Goal: Information Seeking & Learning: Learn about a topic

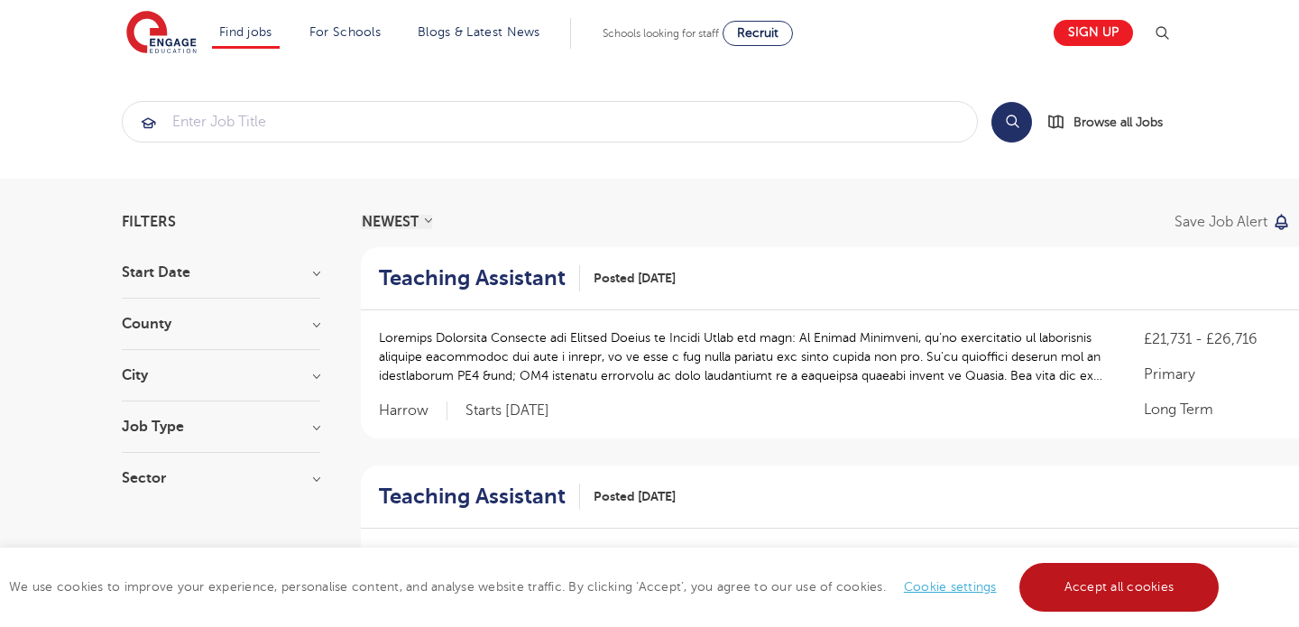
click at [1051, 597] on link "Accept all cookies" at bounding box center [1120, 587] width 200 height 49
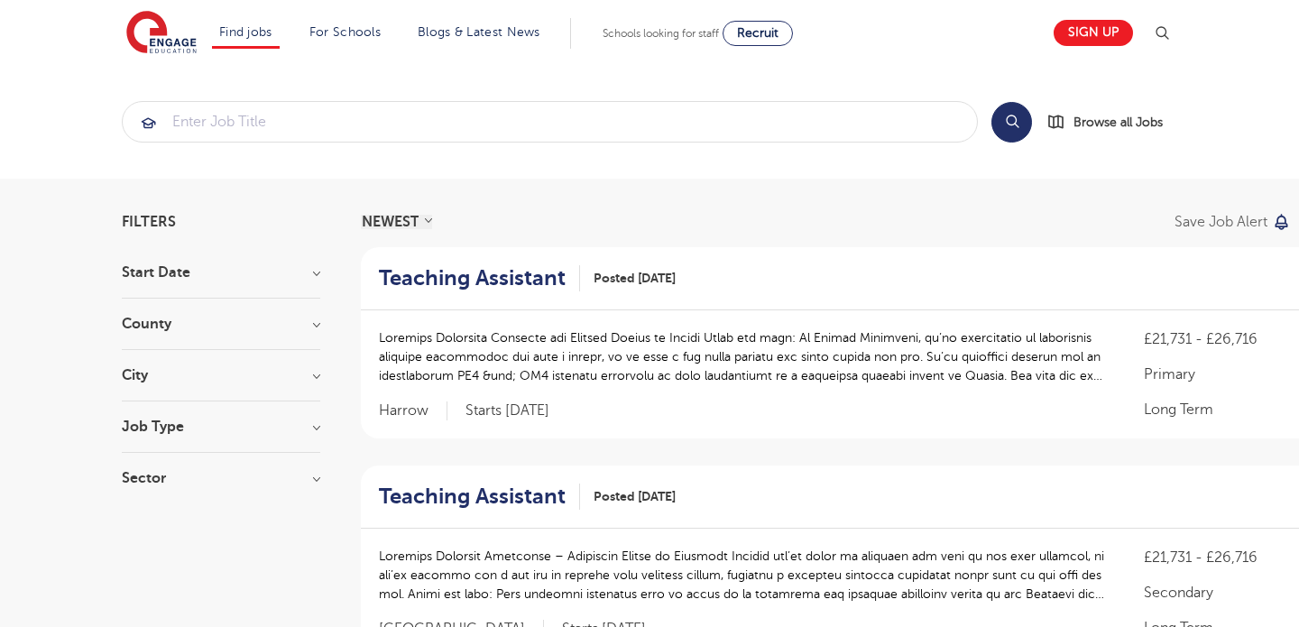
click at [137, 431] on h3 "Job Type" at bounding box center [221, 427] width 199 height 14
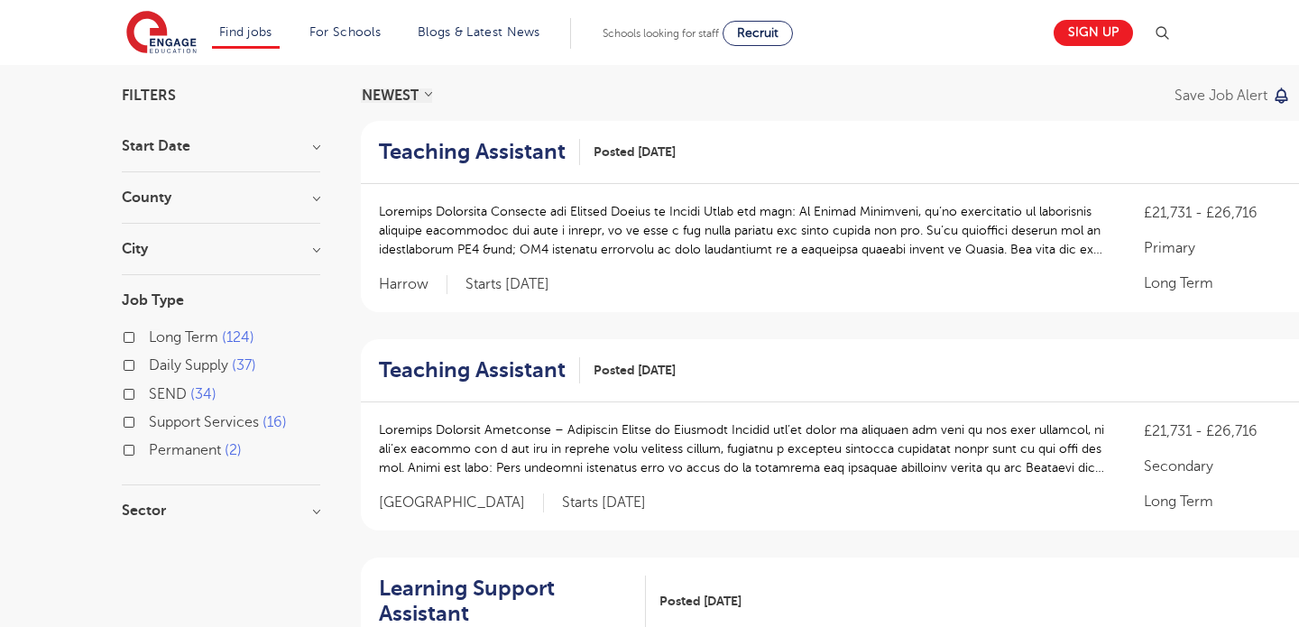
scroll to position [132, 0]
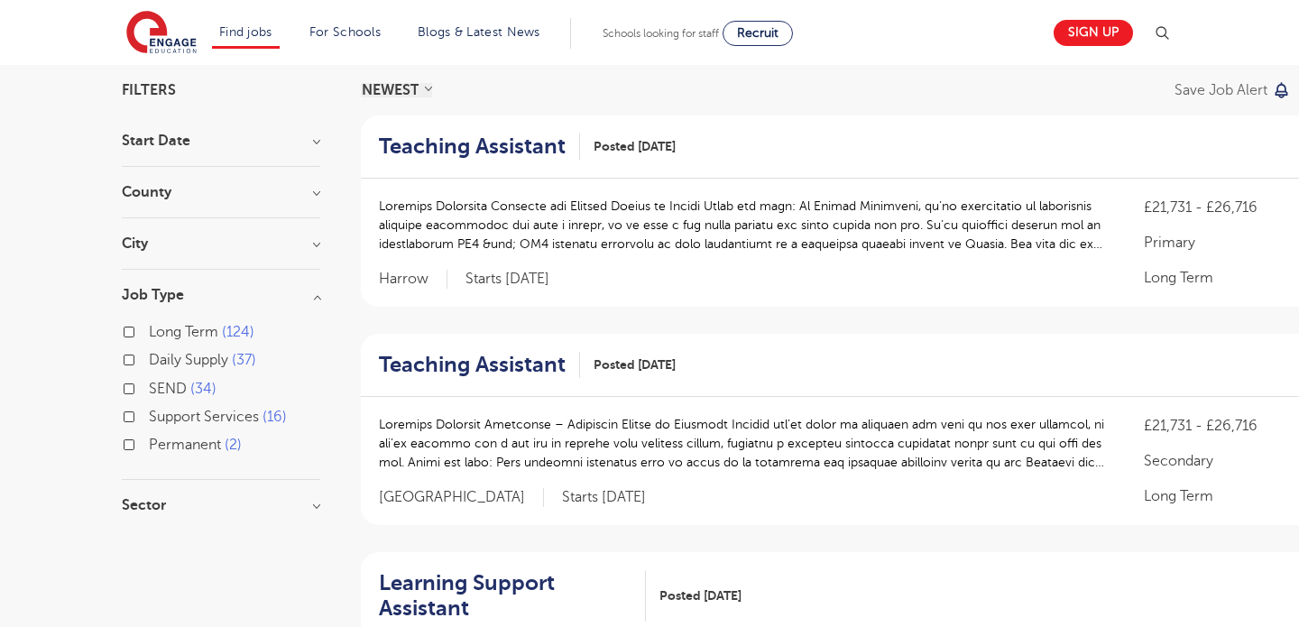
click at [149, 439] on label "Permanent 2" at bounding box center [195, 444] width 93 height 23
click at [149, 439] on input "Permanent 2" at bounding box center [155, 443] width 12 height 12
checkbox input "true"
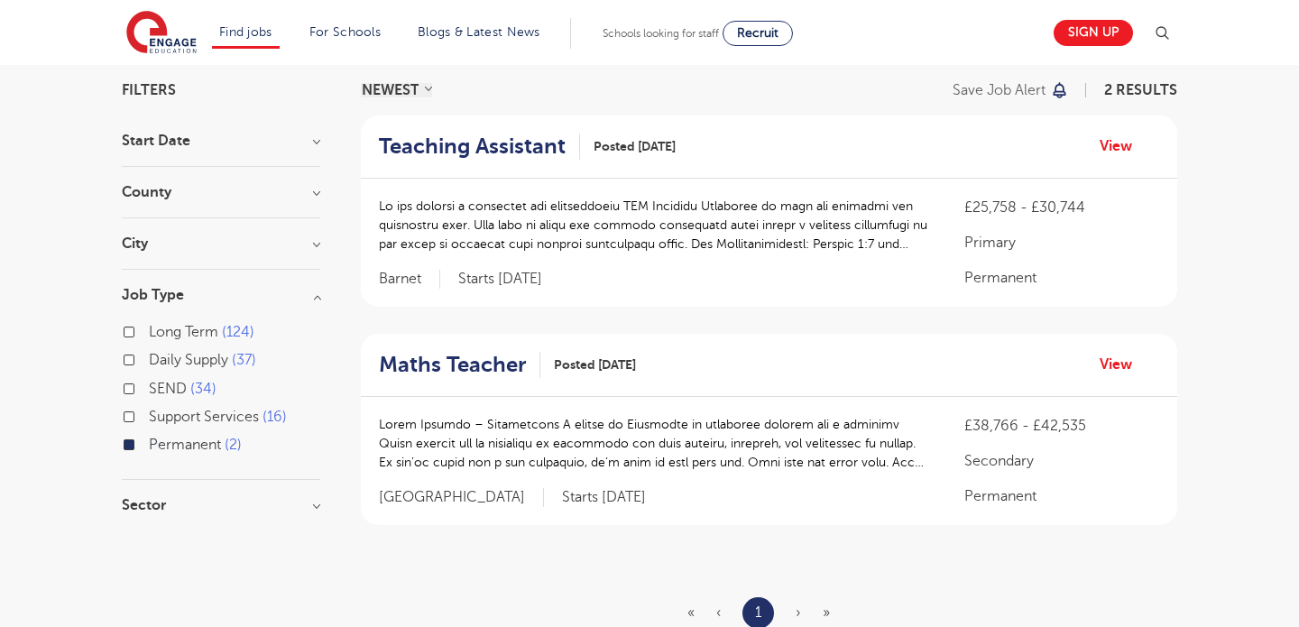
click at [134, 330] on div "Long Term 124" at bounding box center [221, 334] width 199 height 28
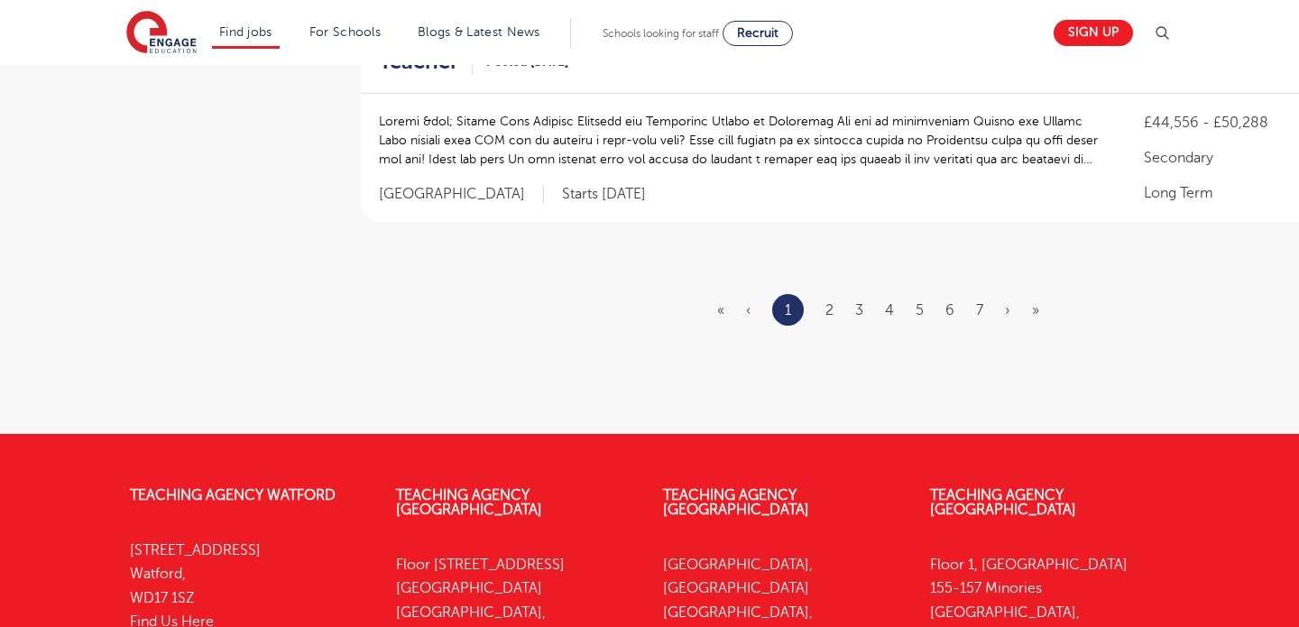
scroll to position [2286, 0]
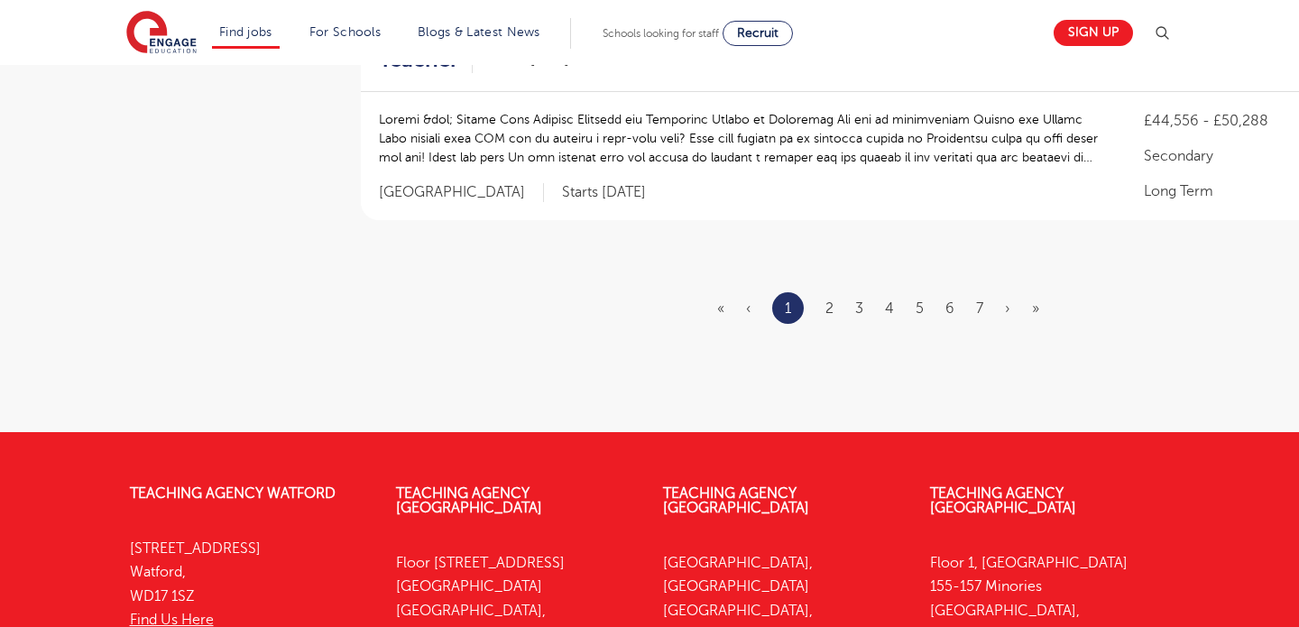
click at [823, 305] on ul "« ‹ 1 2 3 4 5 6 7 › »" at bounding box center [889, 308] width 344 height 32
click at [829, 313] on link "2" at bounding box center [830, 309] width 8 height 16
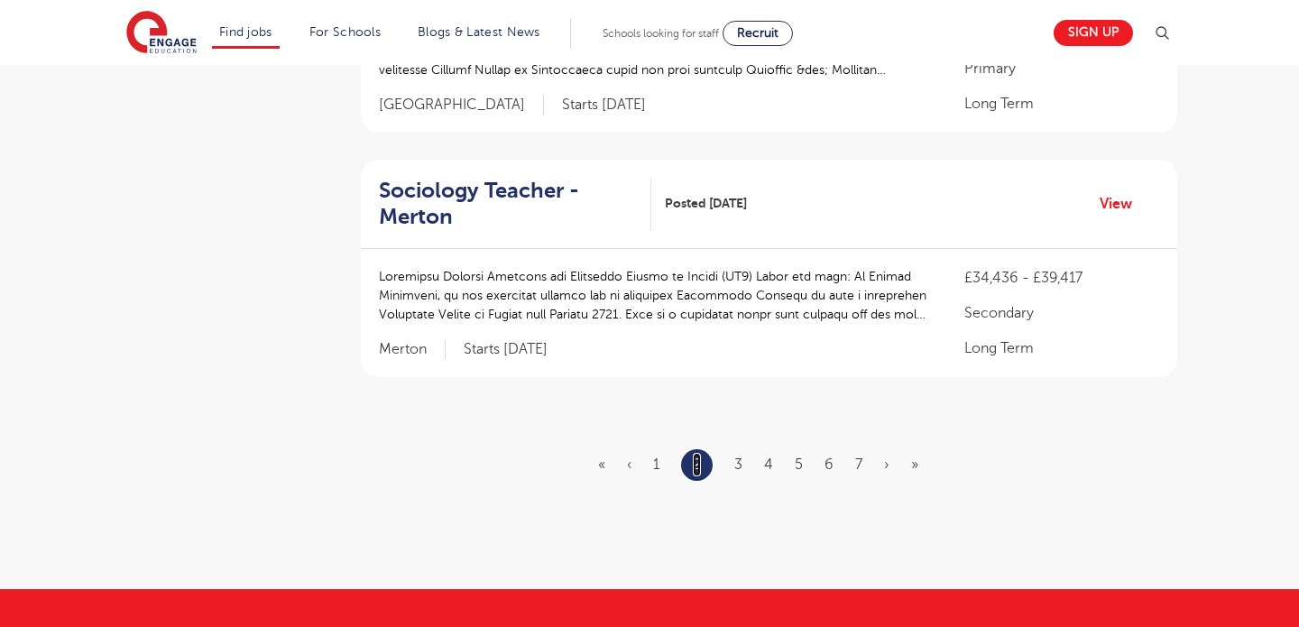
scroll to position [2082, 0]
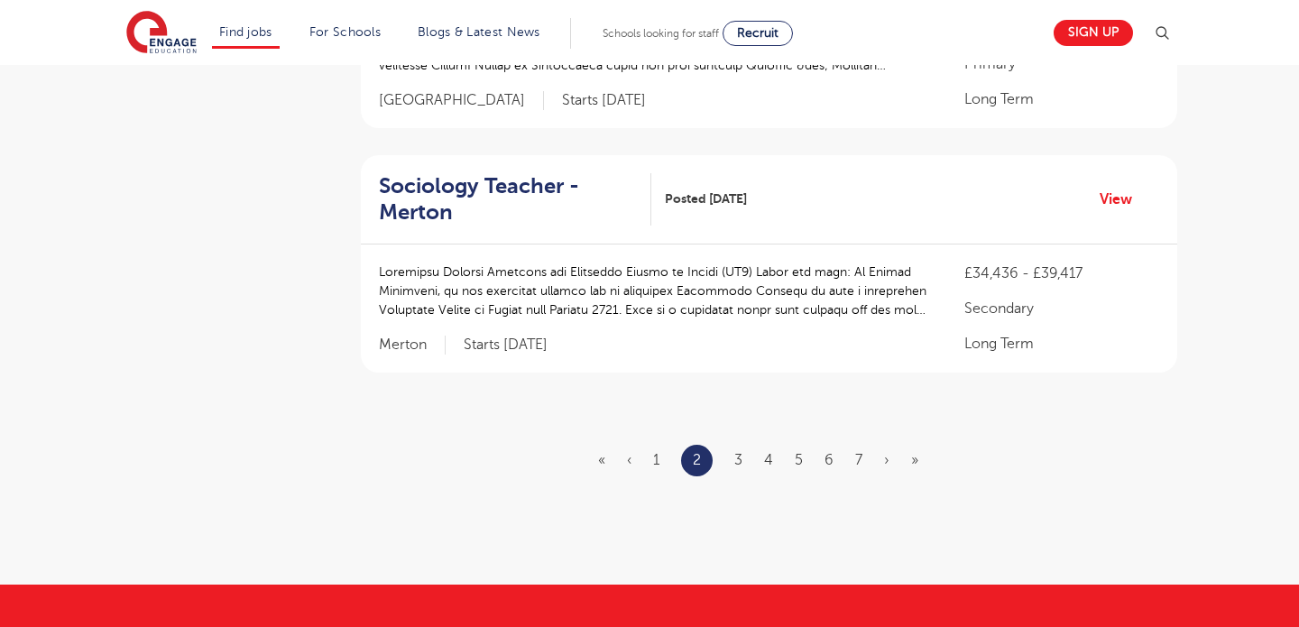
click at [732, 461] on ul "« ‹ 1 2 3 4 5 6 7 › »" at bounding box center [769, 461] width 342 height 32
click at [736, 460] on link "3" at bounding box center [739, 460] width 8 height 16
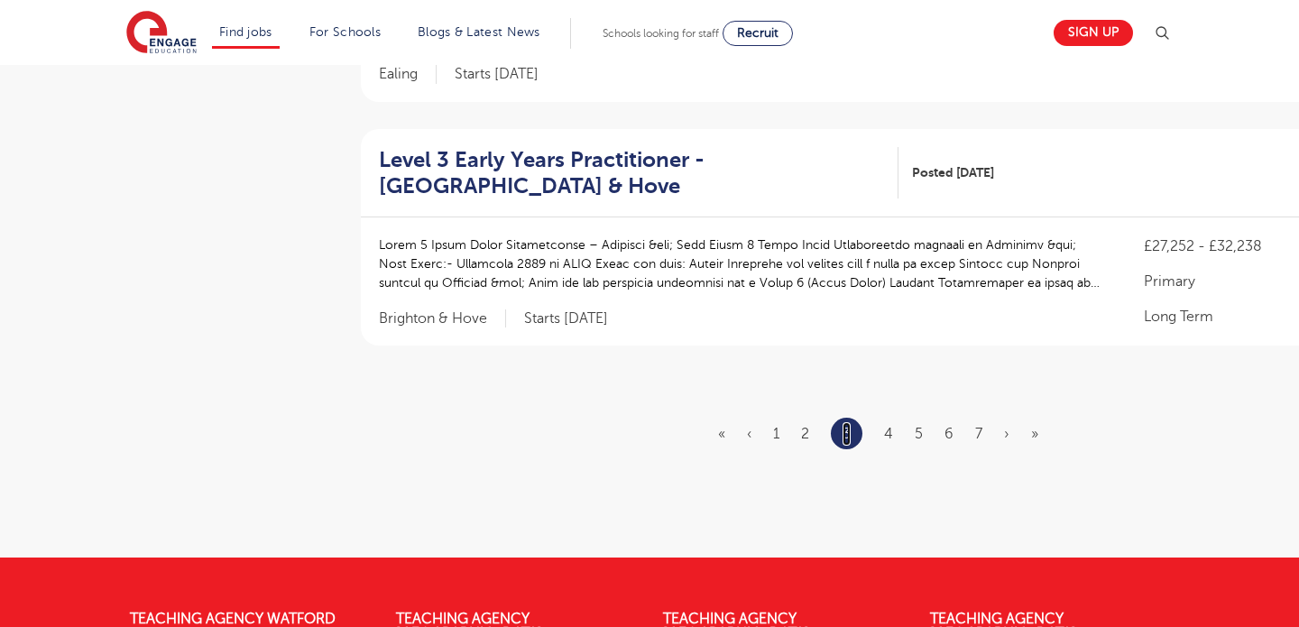
scroll to position [2144, 0]
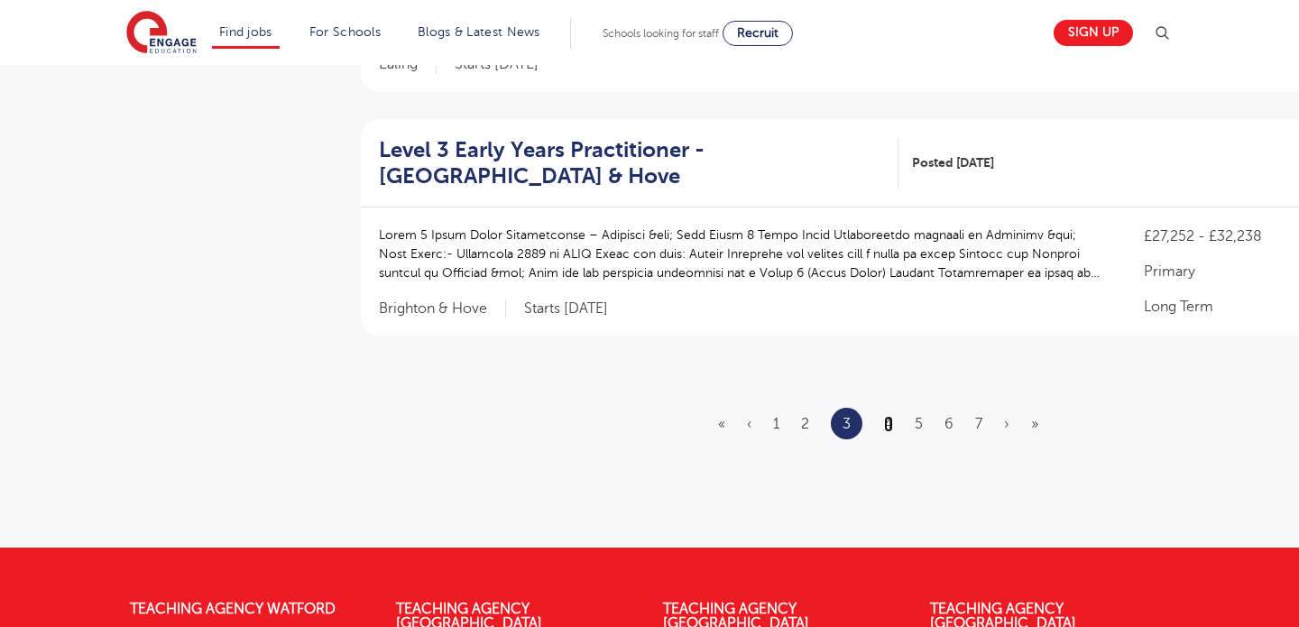
click at [885, 429] on link "4" at bounding box center [888, 424] width 9 height 16
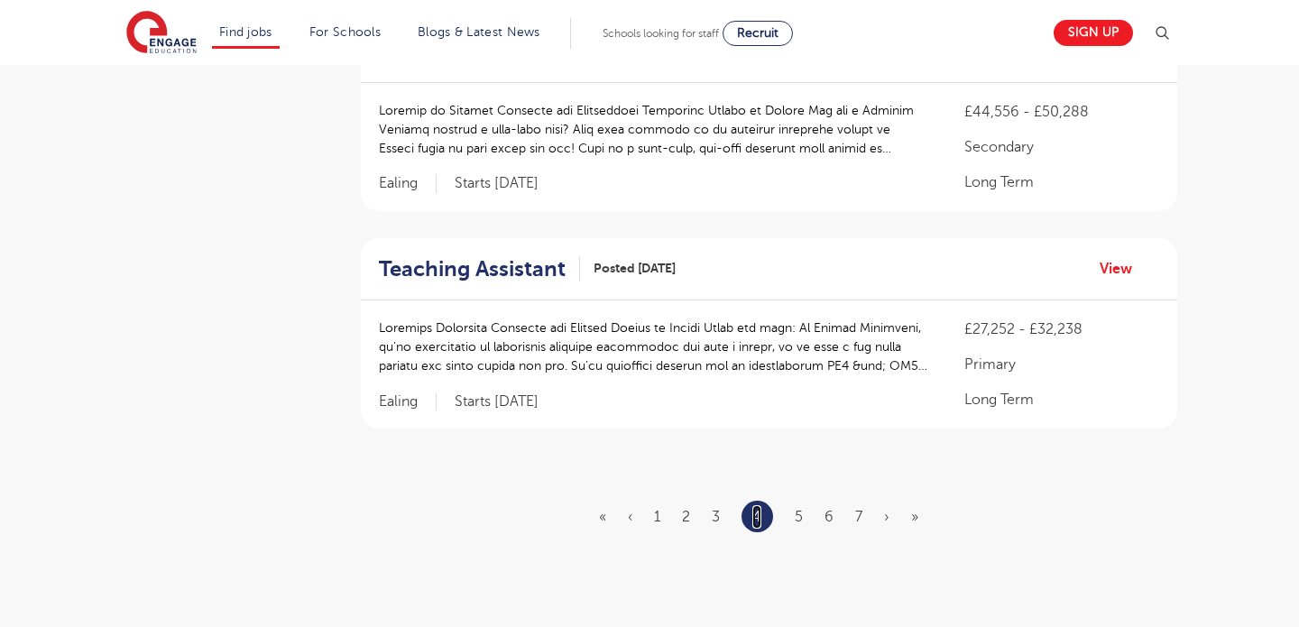
scroll to position [2070, 0]
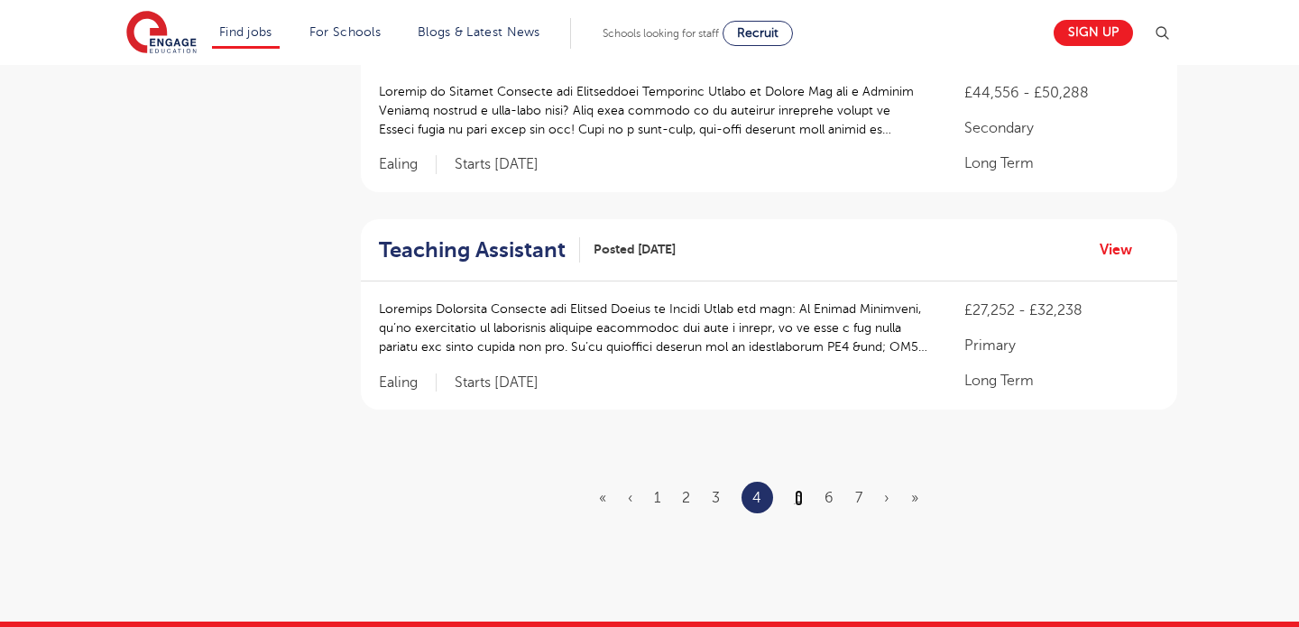
click at [795, 490] on link "5" at bounding box center [799, 498] width 8 height 16
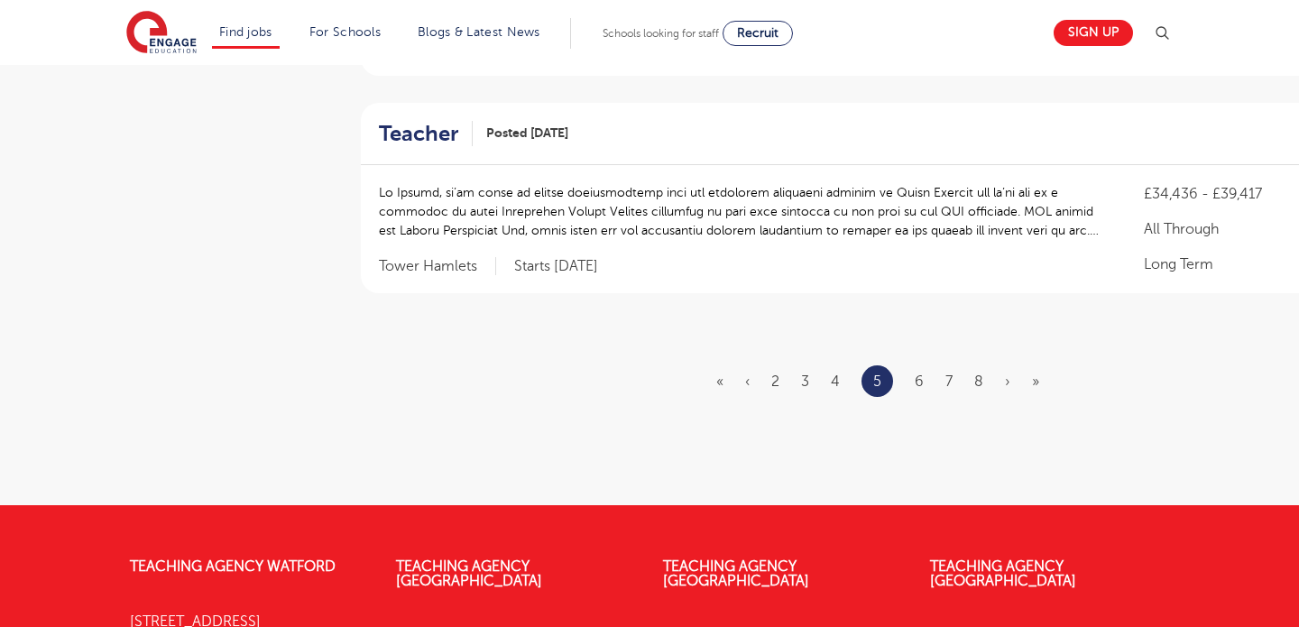
scroll to position [2356, 0]
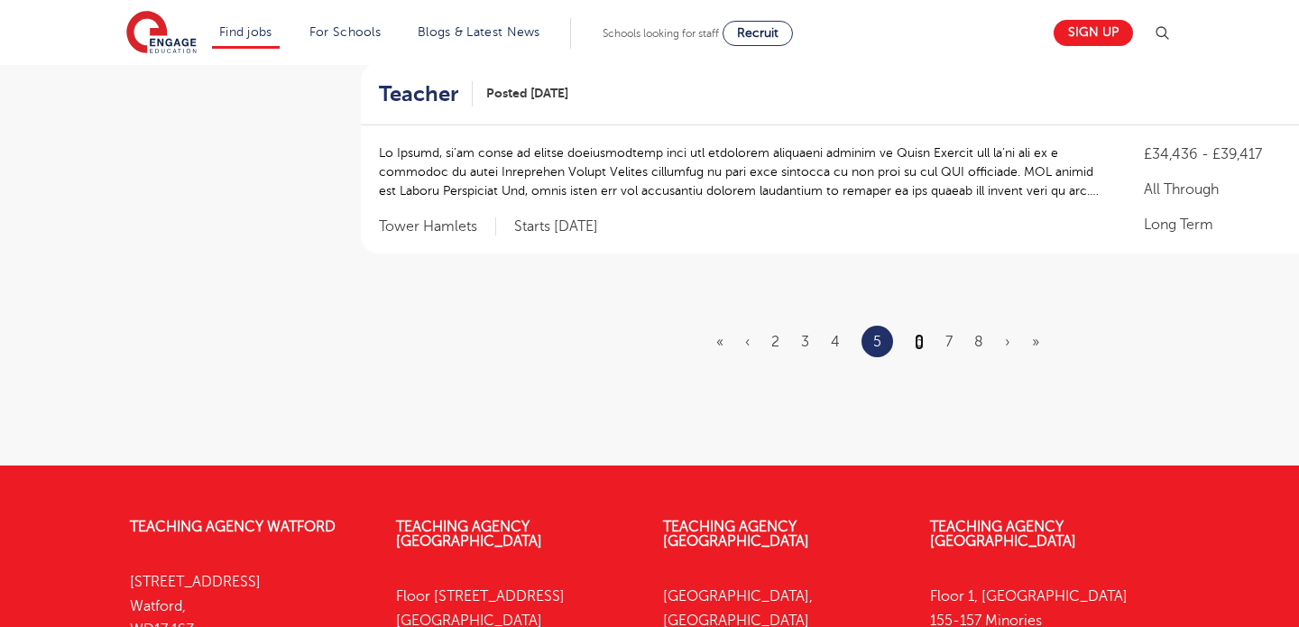
click at [917, 334] on link "6" at bounding box center [919, 342] width 9 height 16
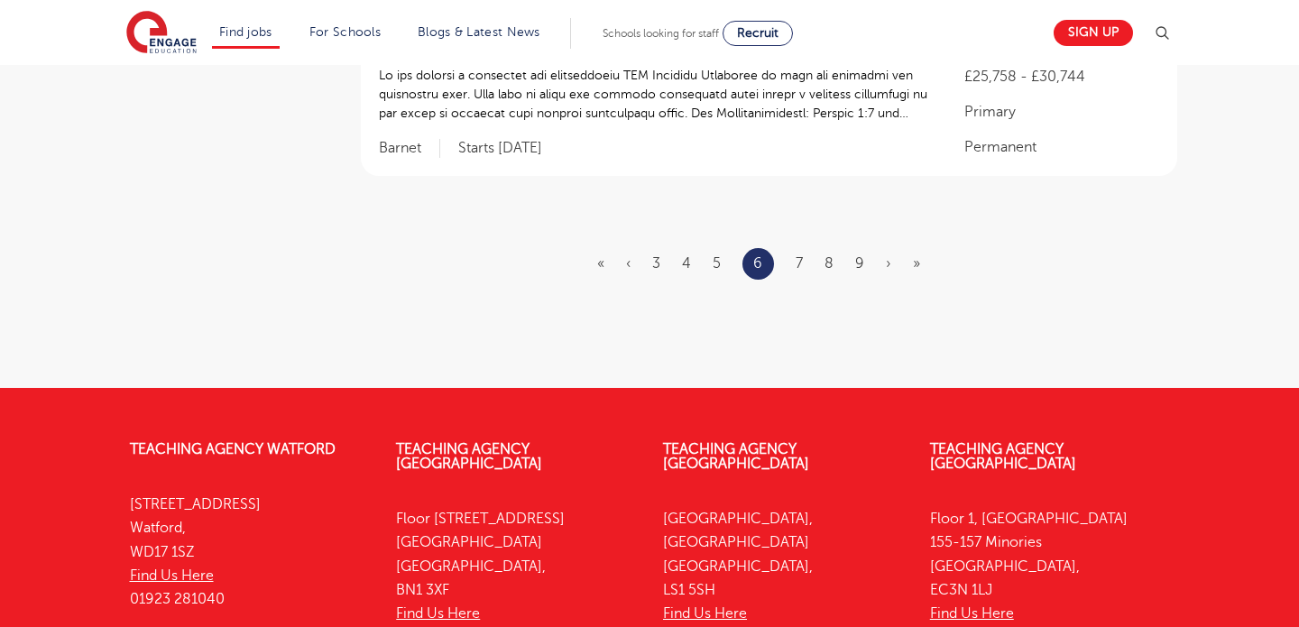
scroll to position [0, 0]
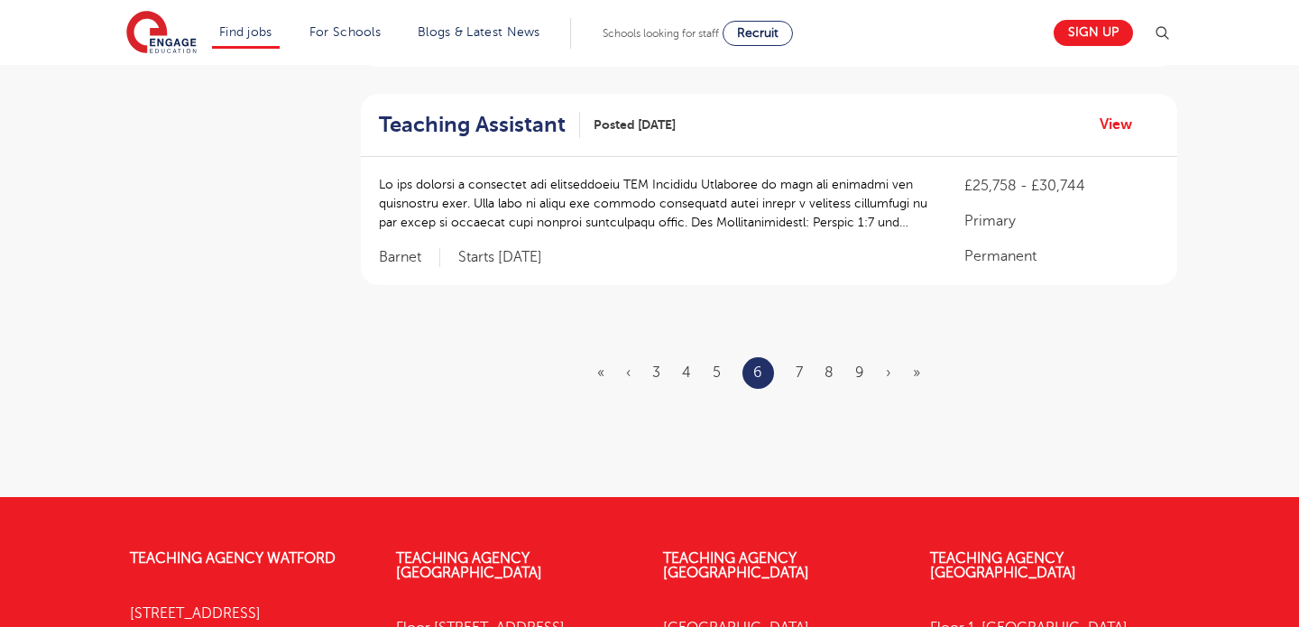
scroll to position [2250, 0]
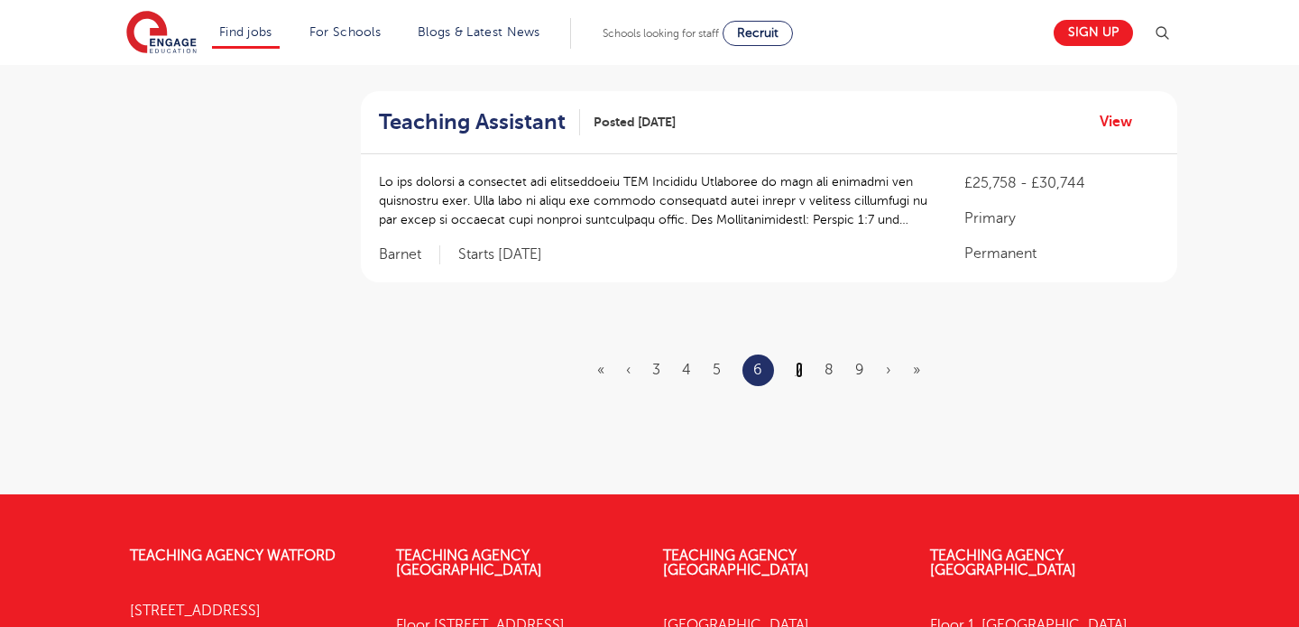
click at [796, 362] on link "7" at bounding box center [799, 370] width 7 height 16
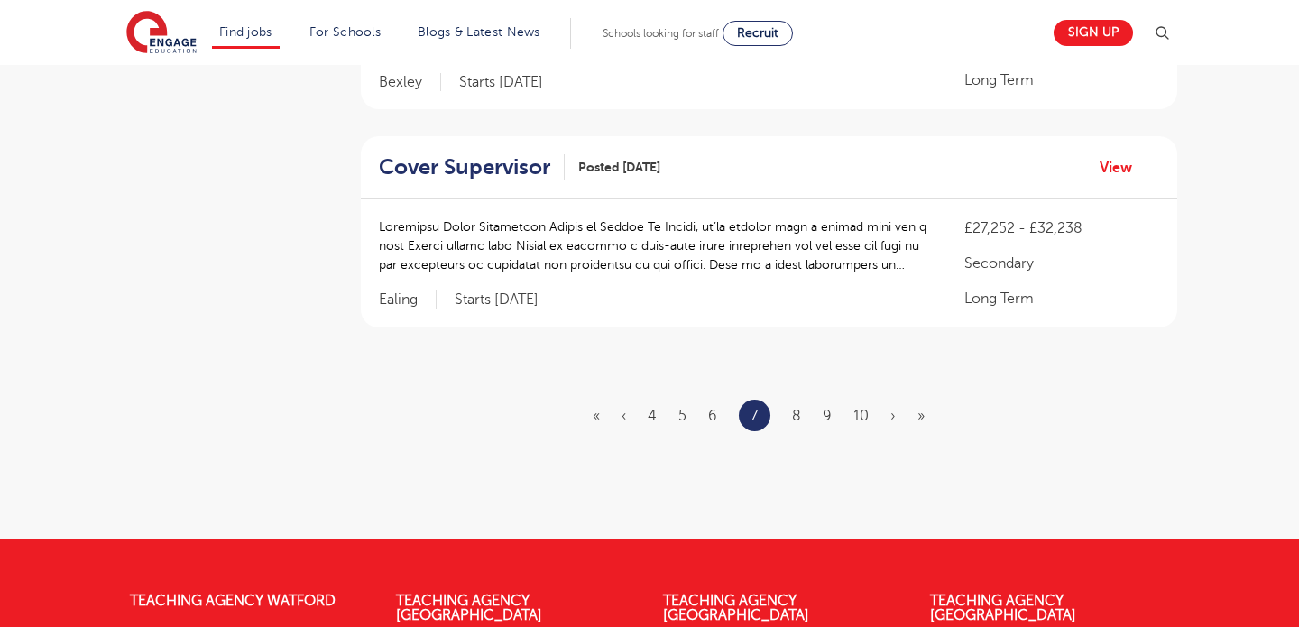
scroll to position [2197, 0]
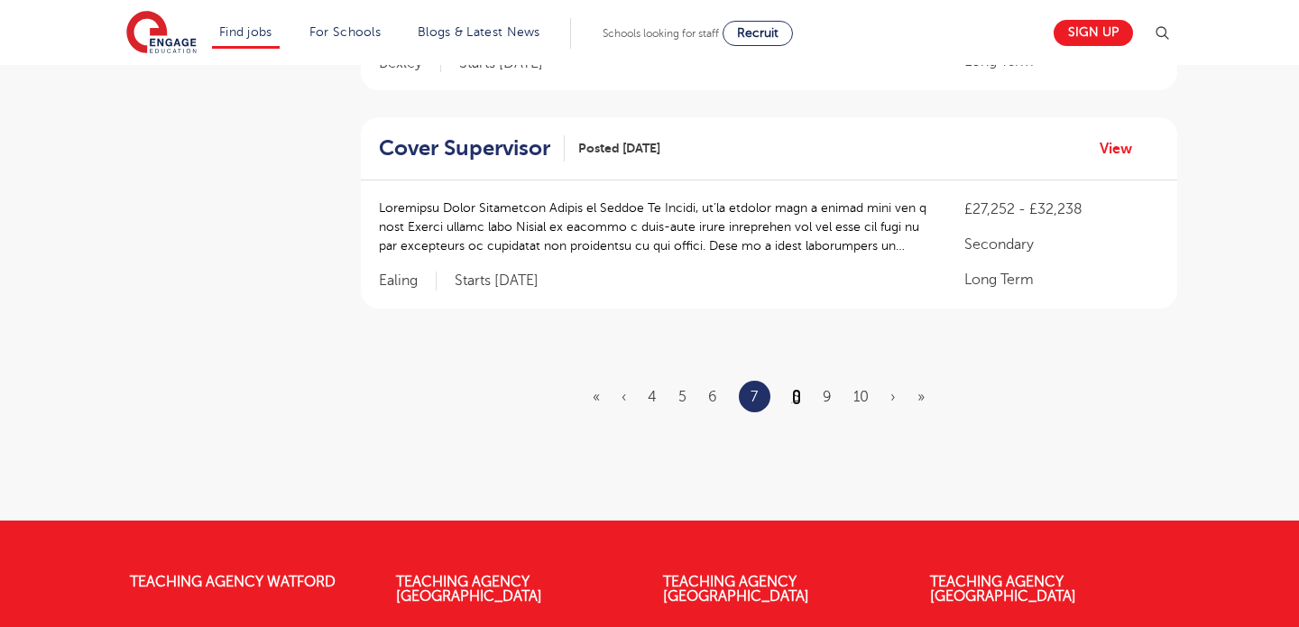
click at [794, 398] on link "8" at bounding box center [796, 397] width 9 height 16
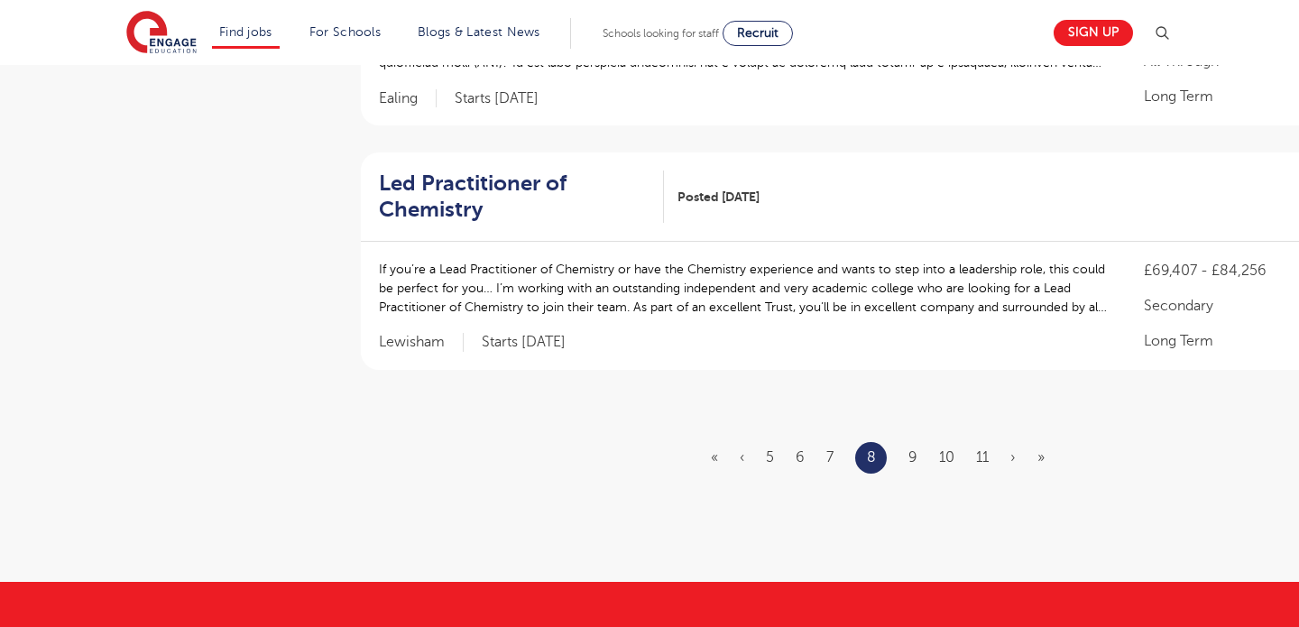
scroll to position [2163, 0]
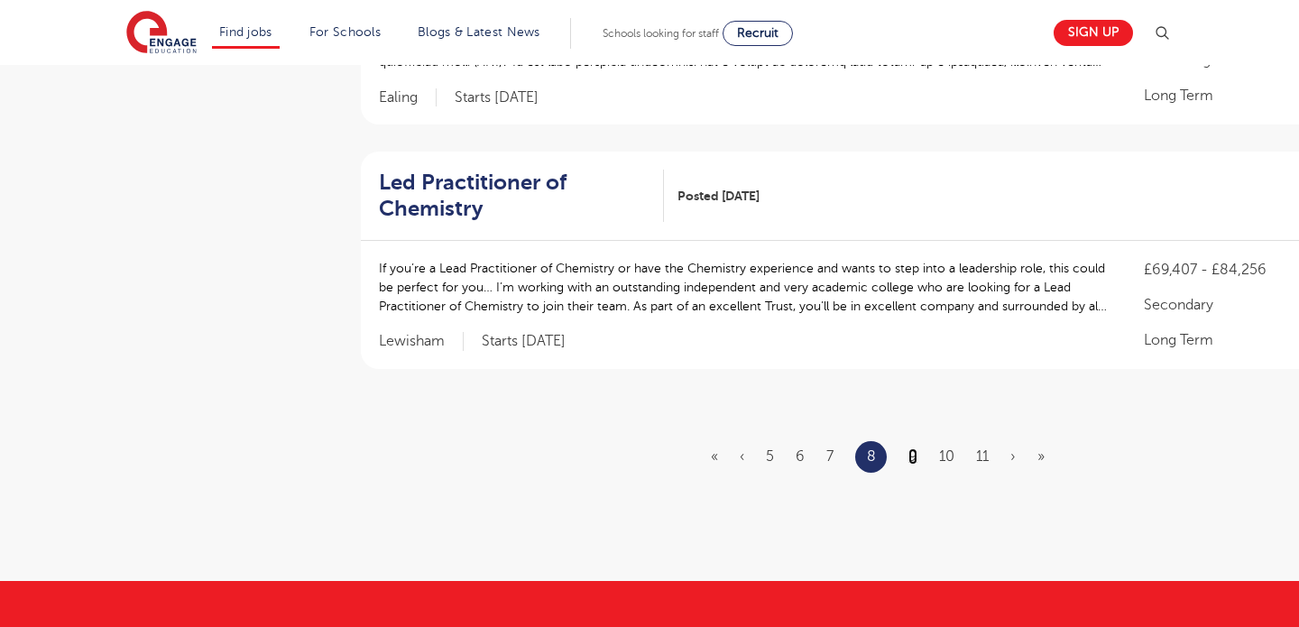
click at [912, 449] on link "9" at bounding box center [913, 457] width 9 height 16
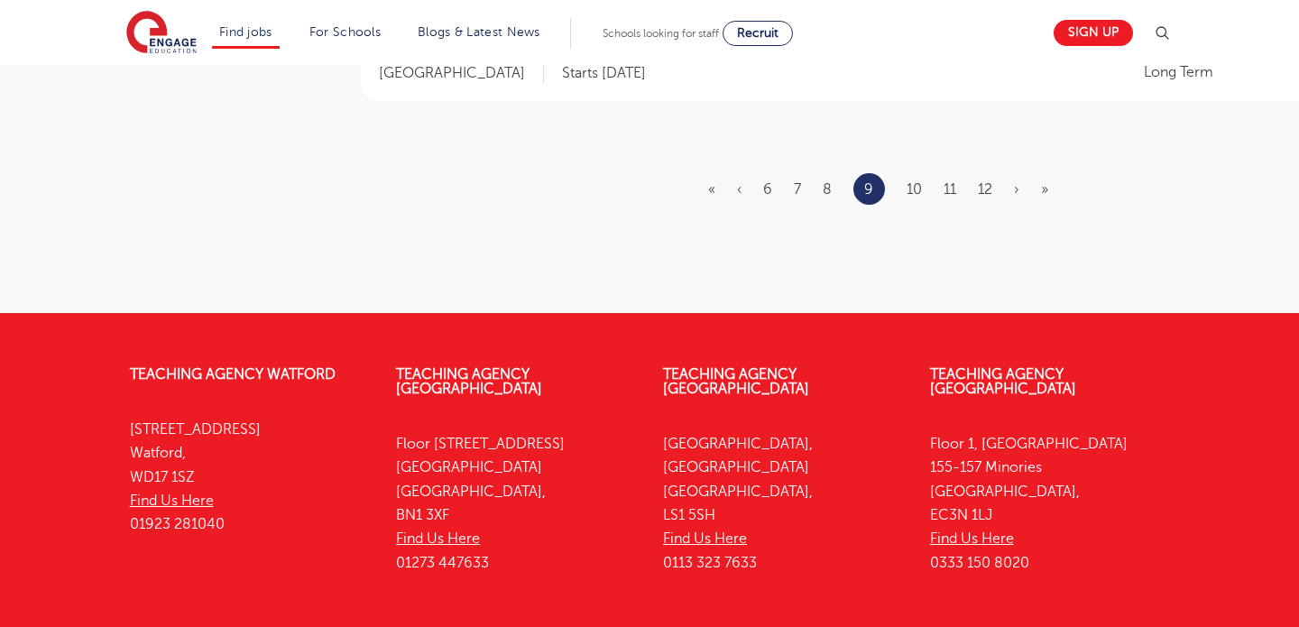
scroll to position [2359, 0]
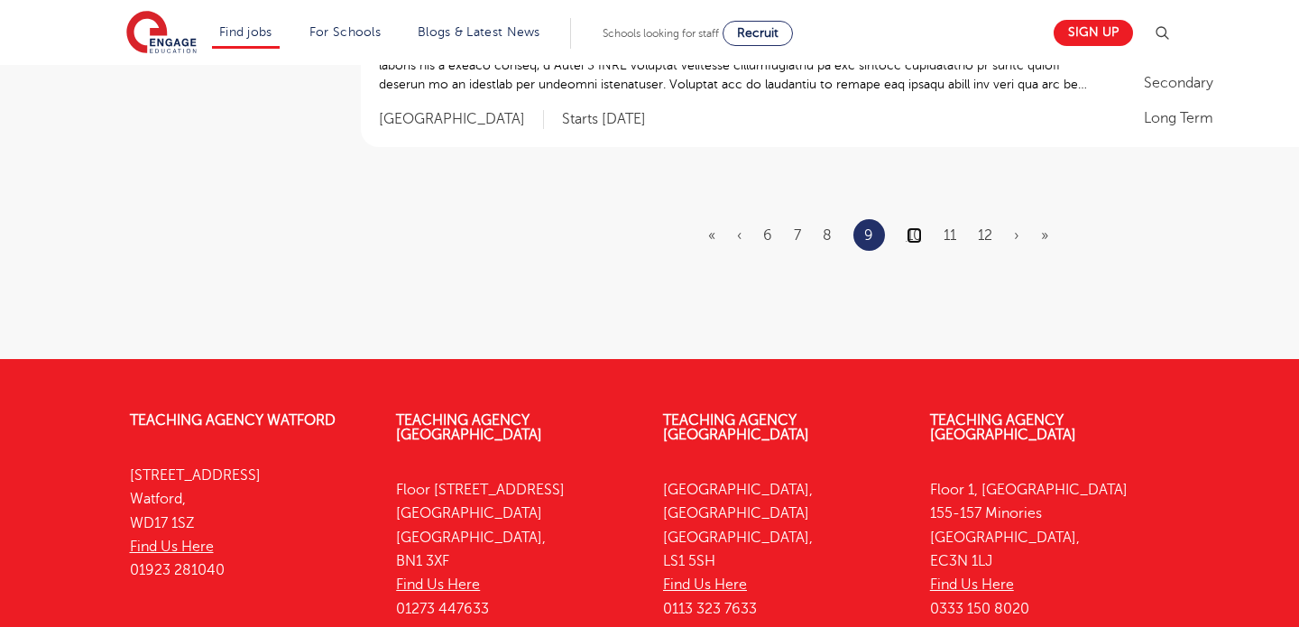
click at [909, 238] on link "10" at bounding box center [914, 235] width 15 height 16
